Goal: Transaction & Acquisition: Purchase product/service

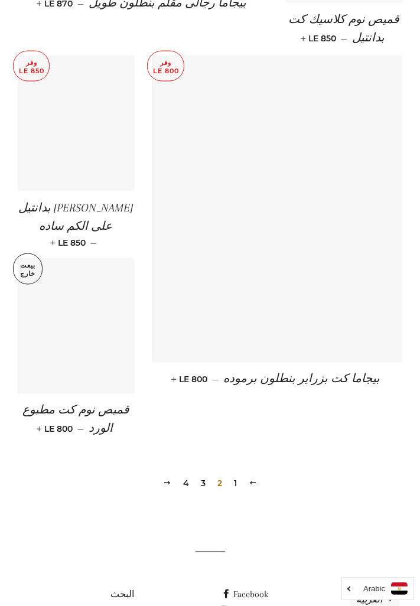
scroll to position [1582, 0]
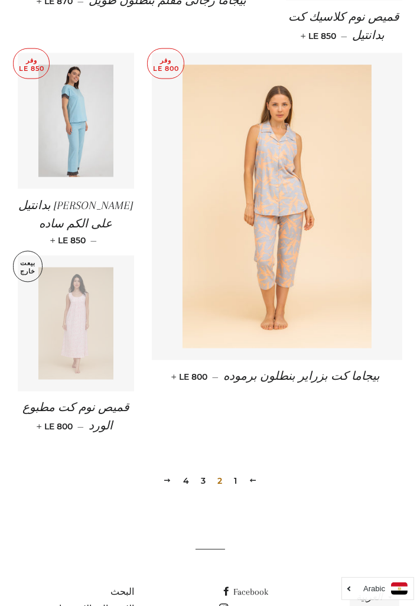
click at [355, 600] on div "Arabic" at bounding box center [377, 588] width 73 height 23
click at [387, 585] on button "العربية" at bounding box center [374, 597] width 50 height 25
click at [364, 555] on link "العربية" at bounding box center [358, 560] width 26 height 11
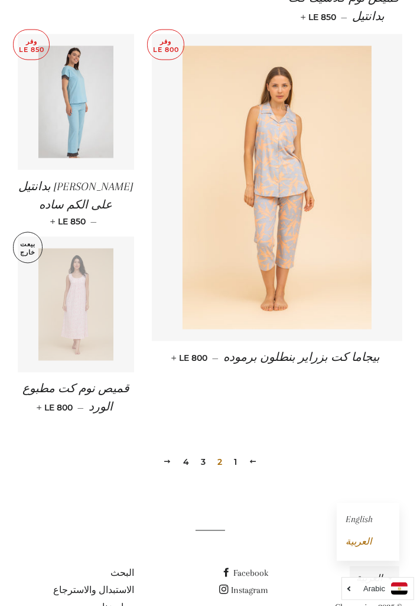
scroll to position [1617, 0]
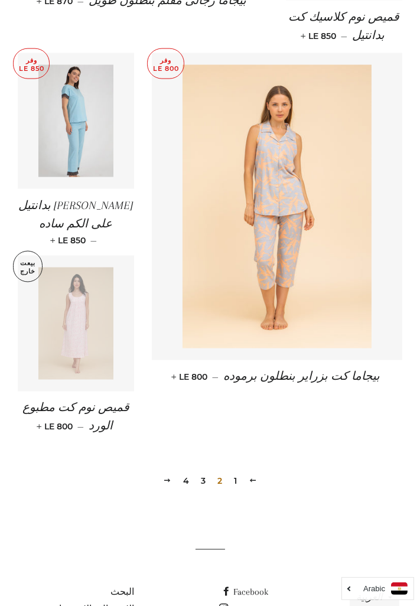
scroll to position [1612, 0]
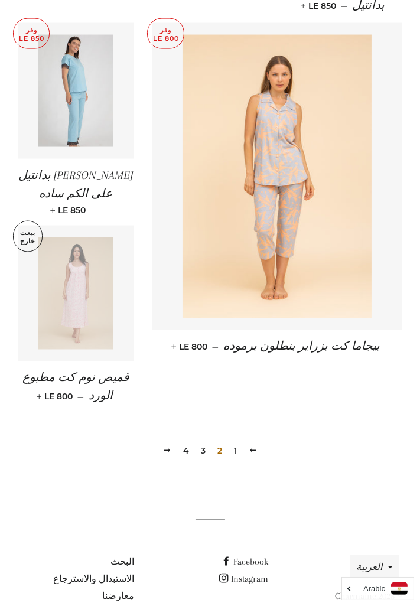
click at [171, 442] on link "التالي" at bounding box center [167, 451] width 18 height 18
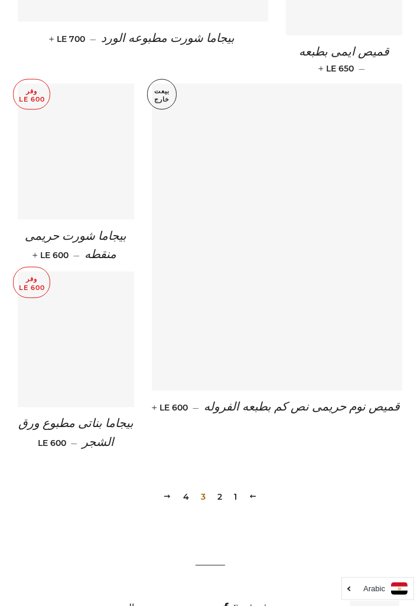
scroll to position [1556, 0]
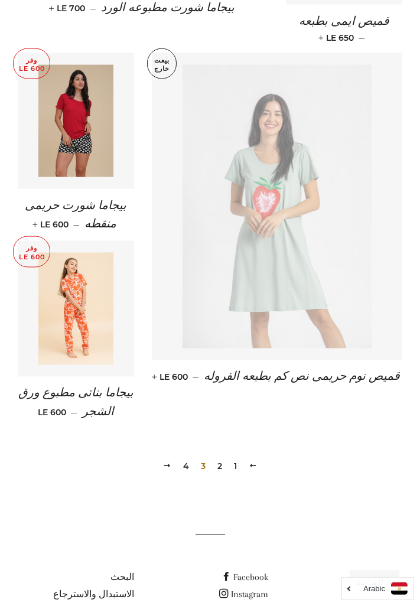
click at [168, 462] on span at bounding box center [167, 466] width 8 height 9
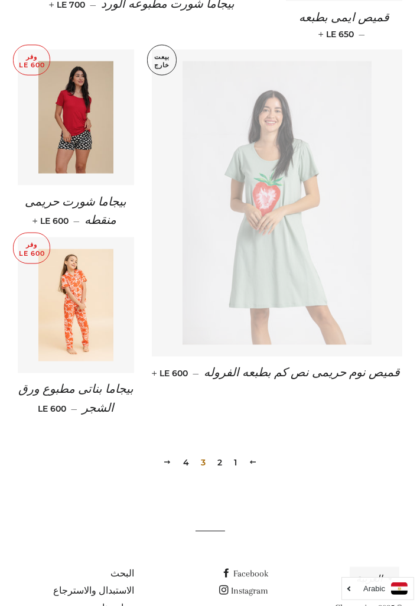
scroll to position [1568, 0]
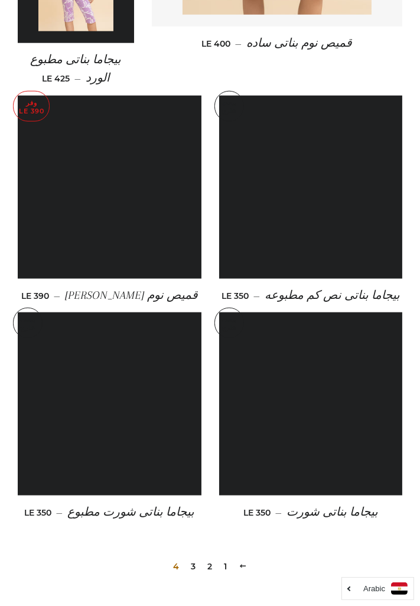
scroll to position [1283, 0]
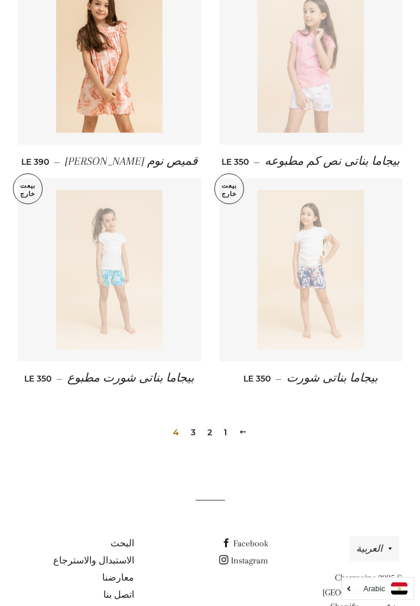
click at [174, 423] on span "4" at bounding box center [175, 432] width 15 height 18
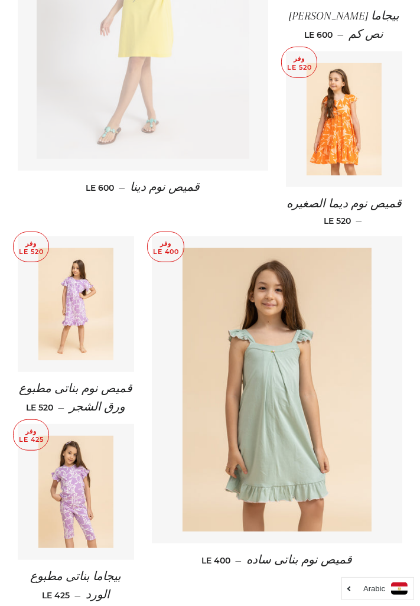
scroll to position [635, 0]
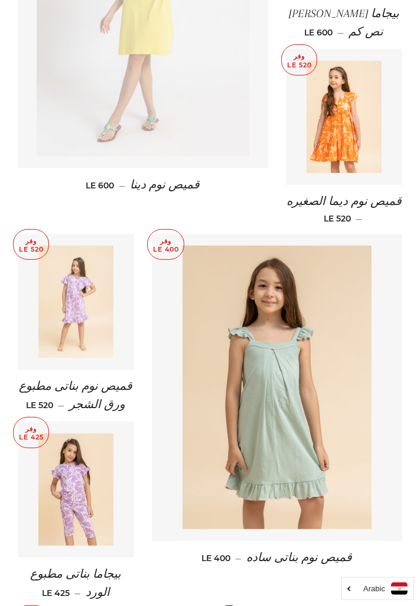
click at [68, 259] on img at bounding box center [75, 302] width 75 height 112
